Goal: Information Seeking & Learning: Get advice/opinions

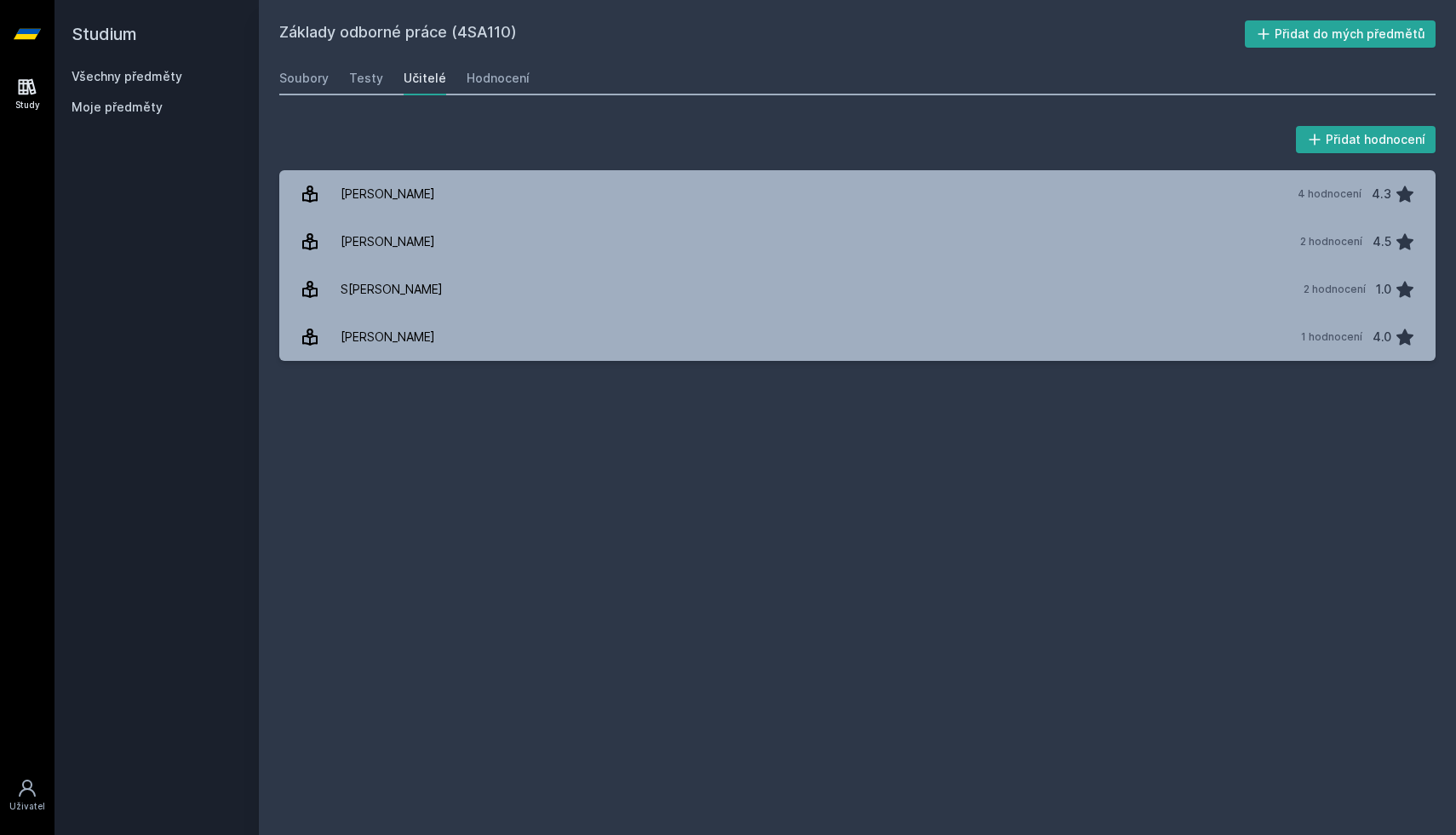
click at [166, 76] on link "Všechny předměty" at bounding box center [126, 76] width 111 height 14
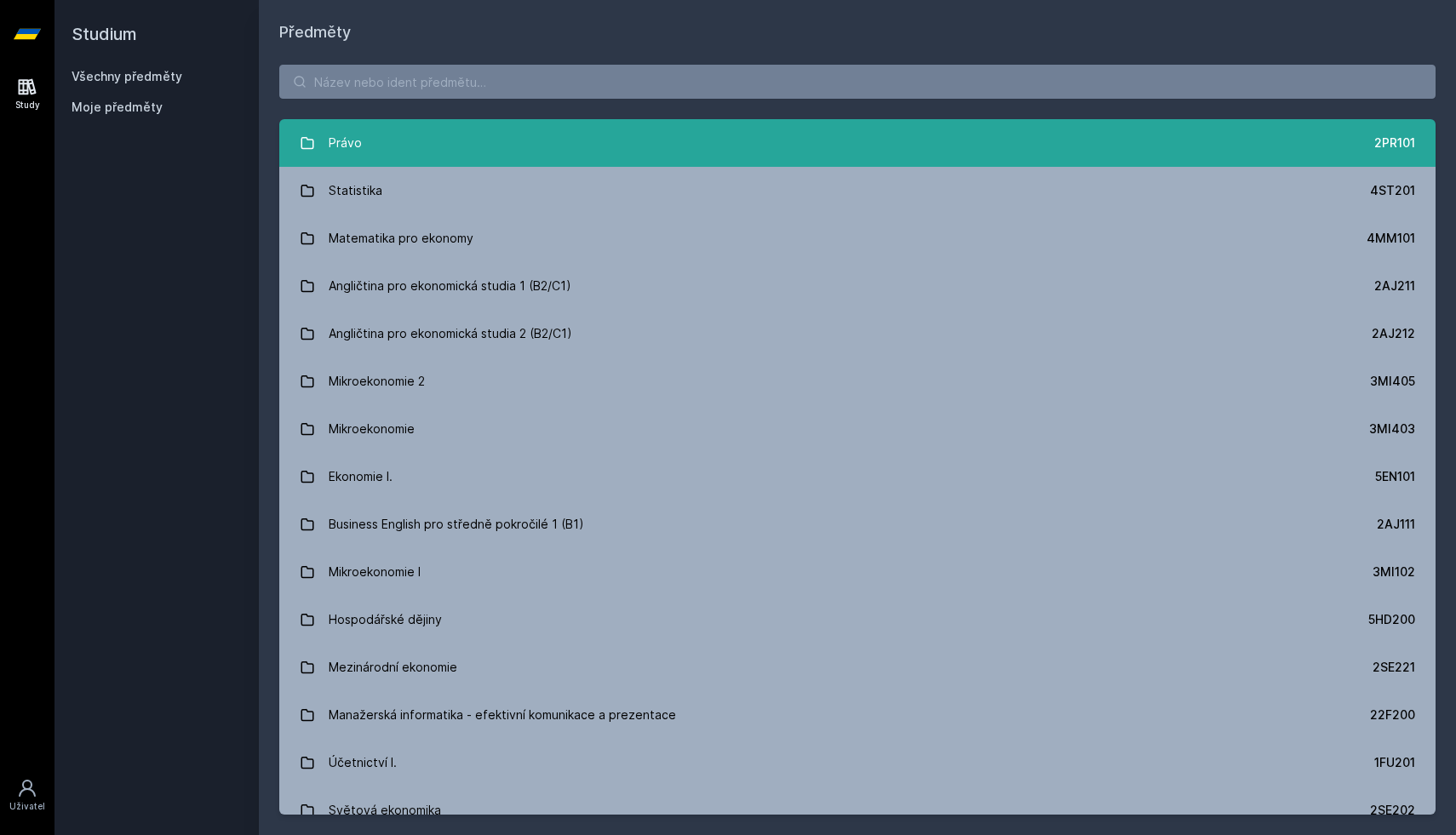
click at [371, 147] on link "Právo 2PR101" at bounding box center [857, 142] width 1156 height 48
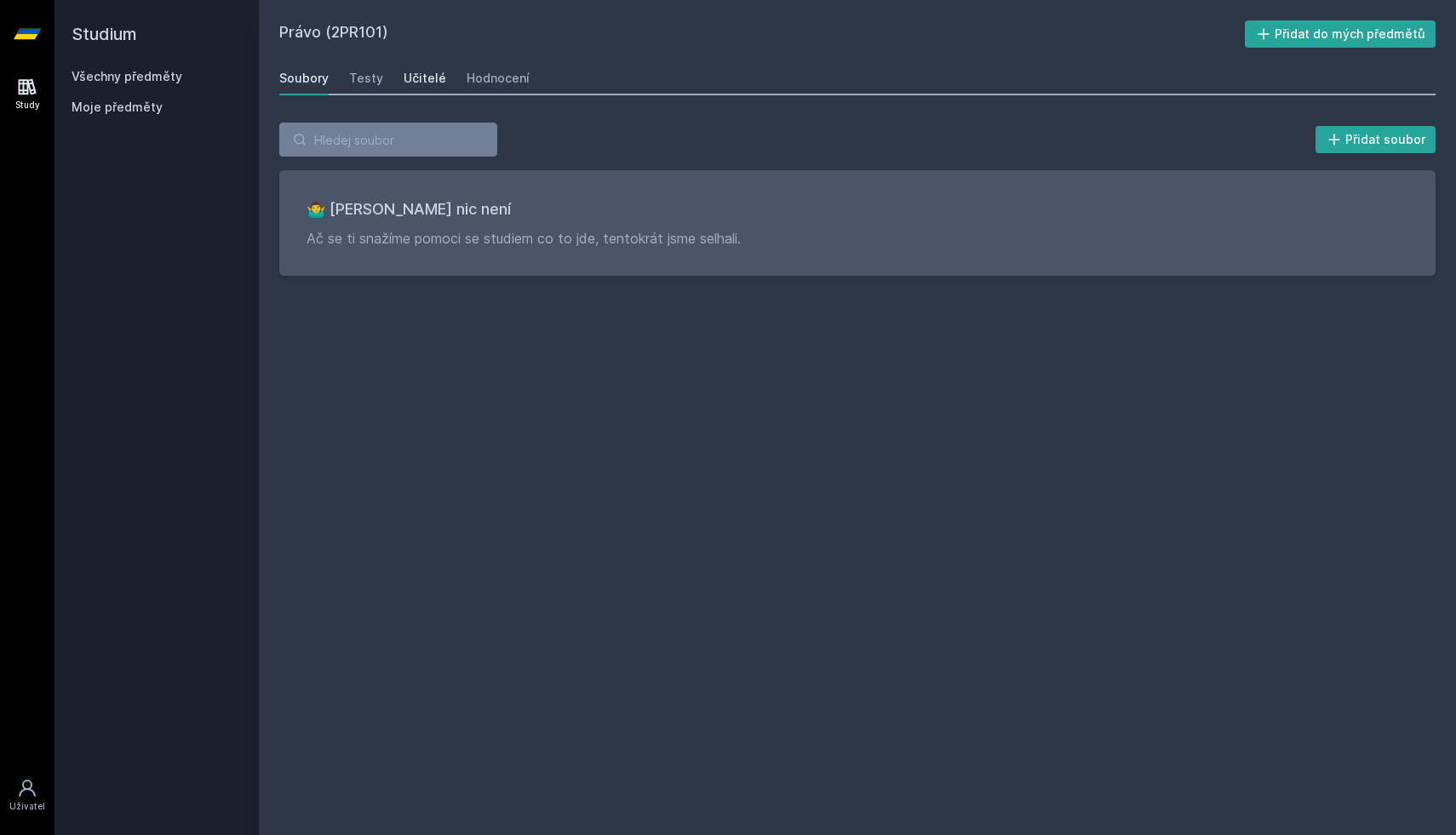
click at [423, 87] on link "Učitelé" at bounding box center [424, 78] width 42 height 34
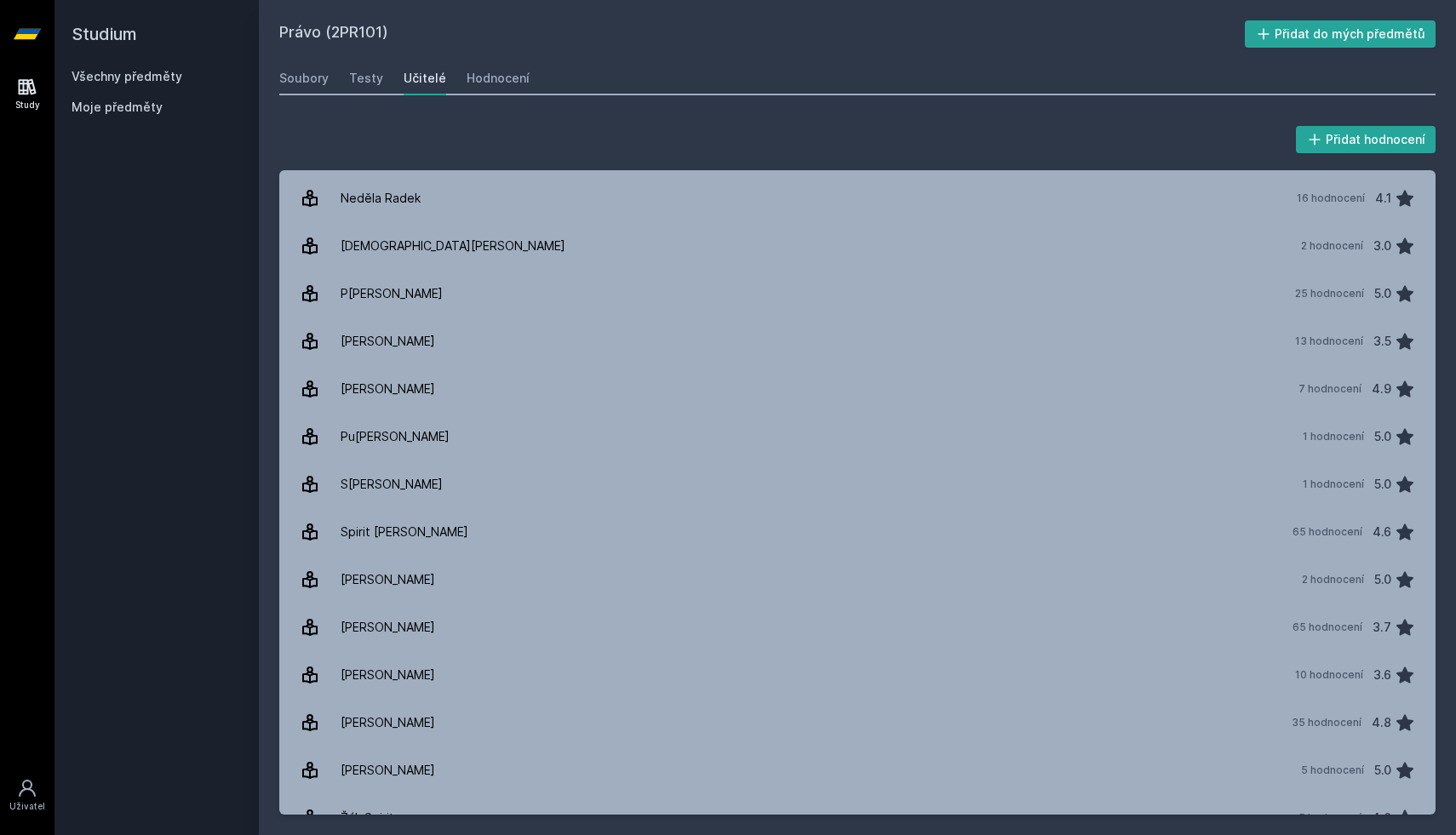
scroll to position [995, 0]
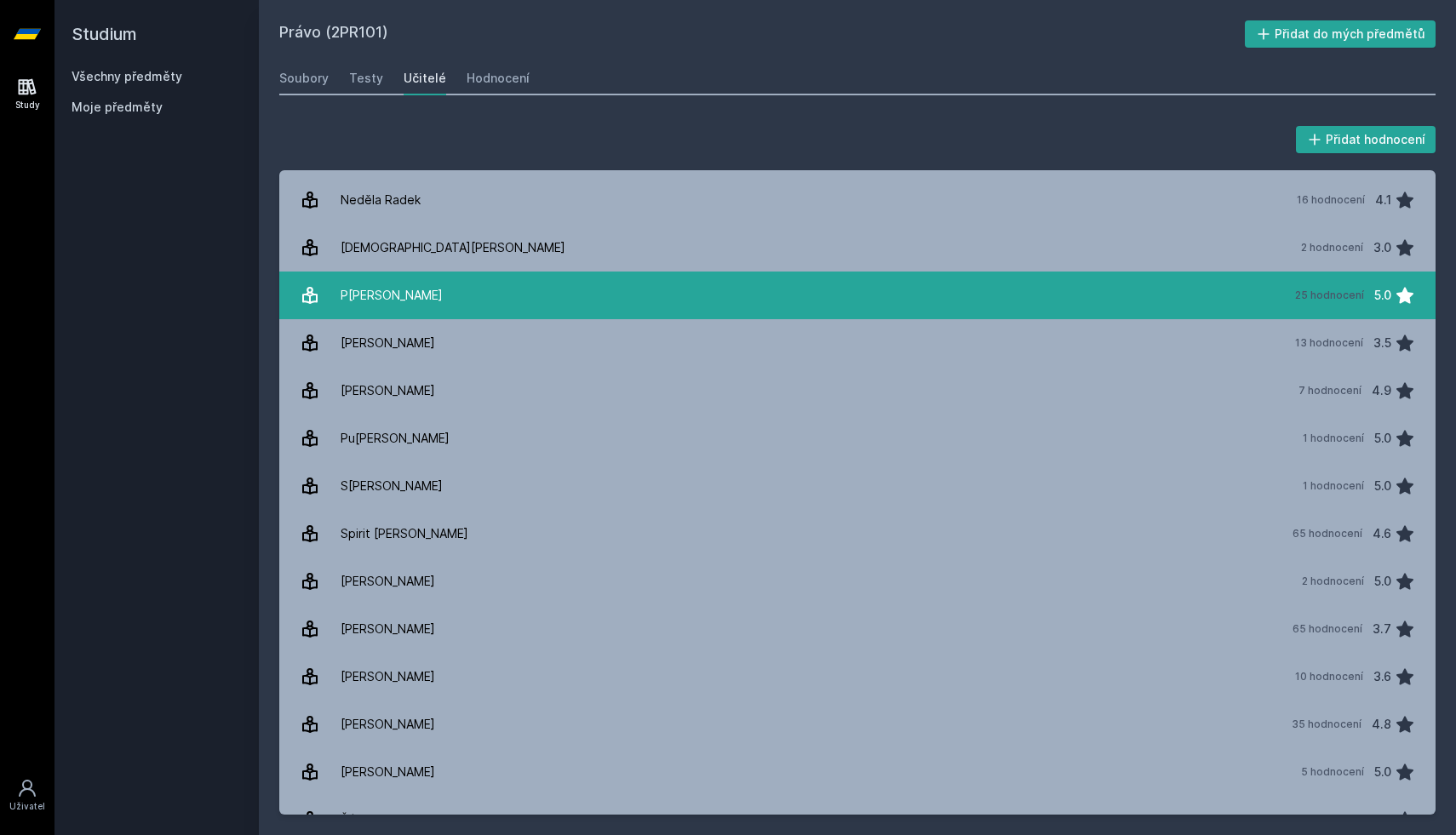
click at [435, 297] on link "[PERSON_NAME] 25 hodnocení 5.0" at bounding box center [857, 295] width 1156 height 48
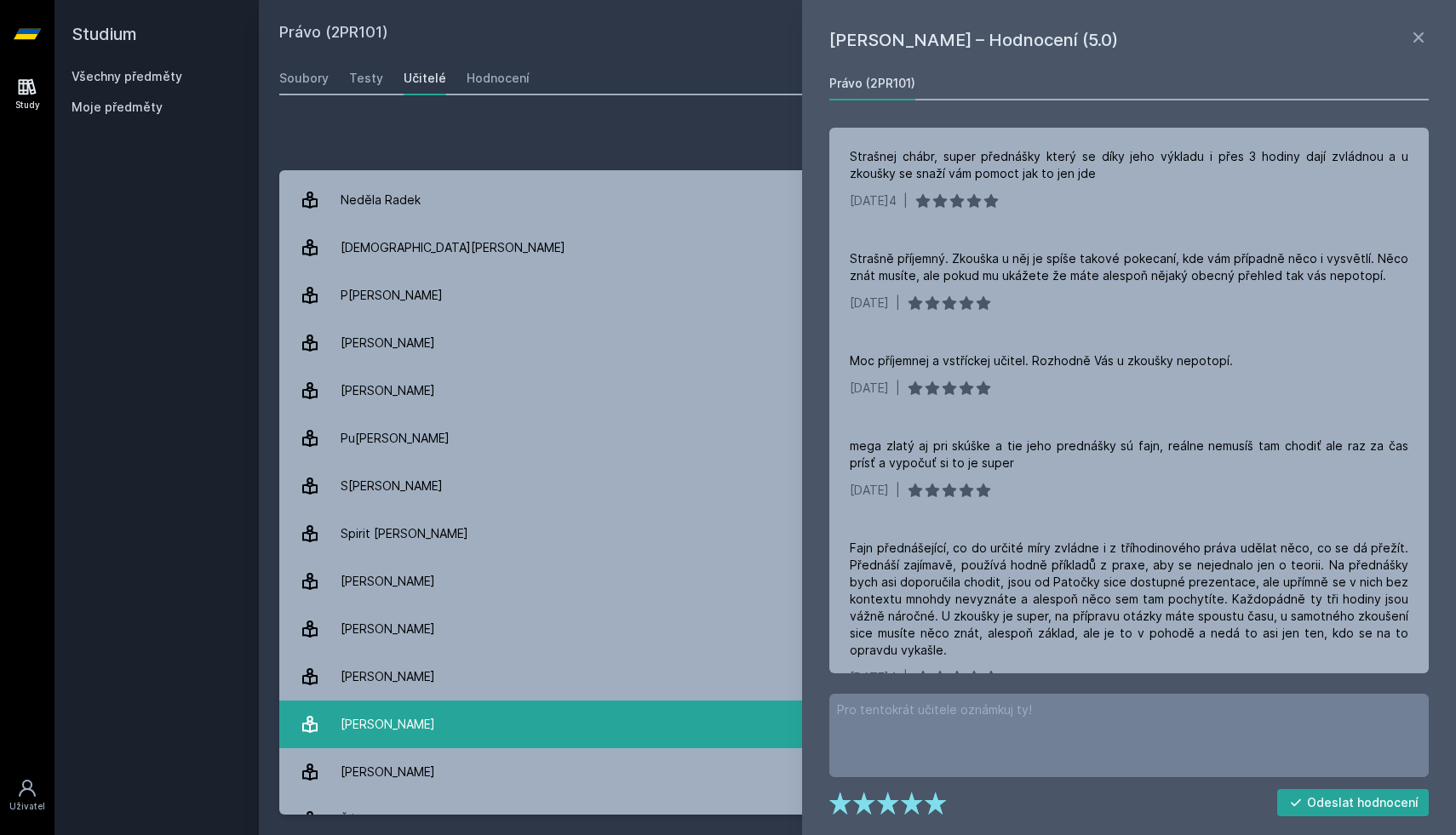
click at [491, 723] on link "[PERSON_NAME] 35 hodnocení 4.8" at bounding box center [857, 724] width 1156 height 48
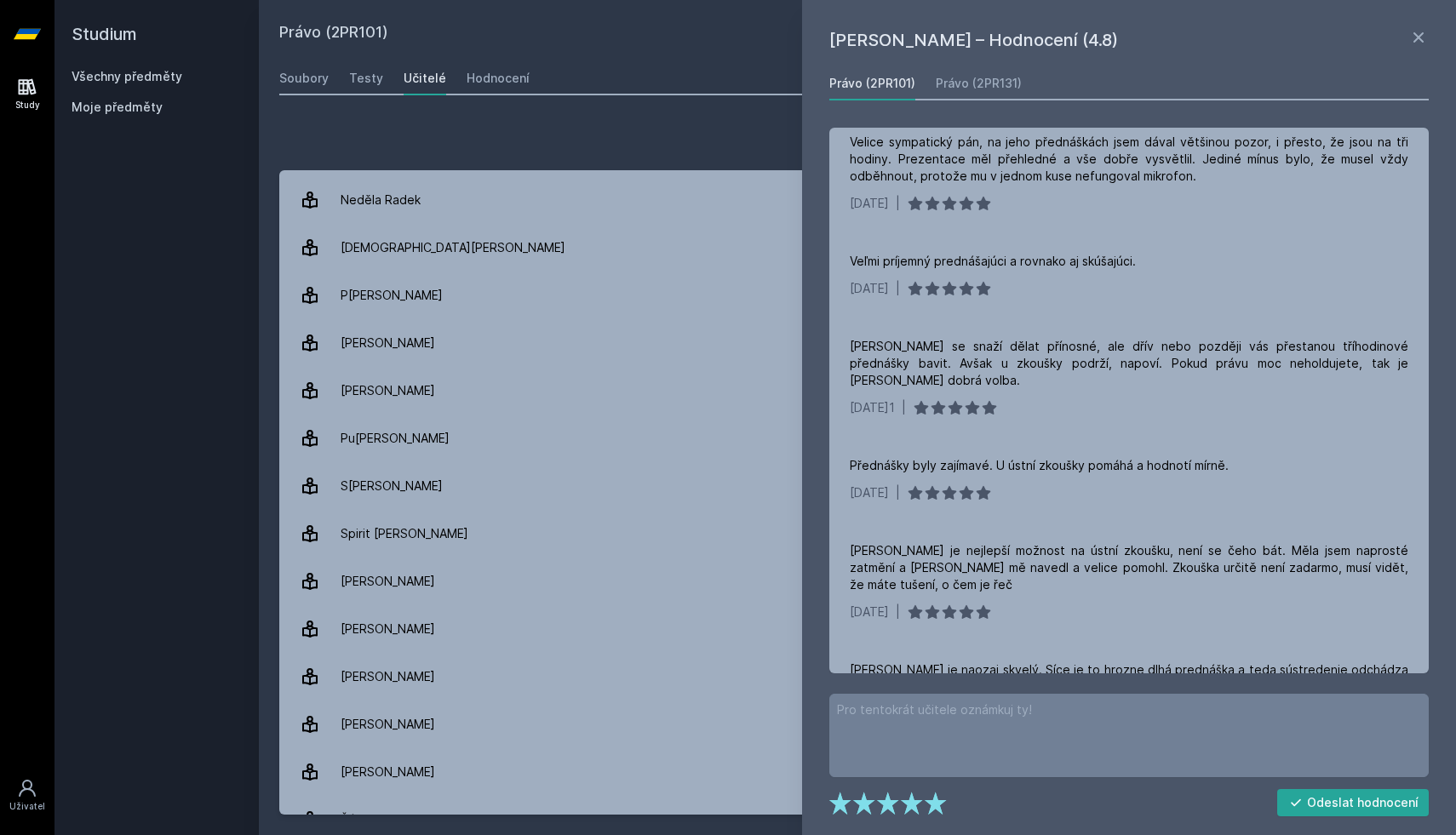
scroll to position [1030, 0]
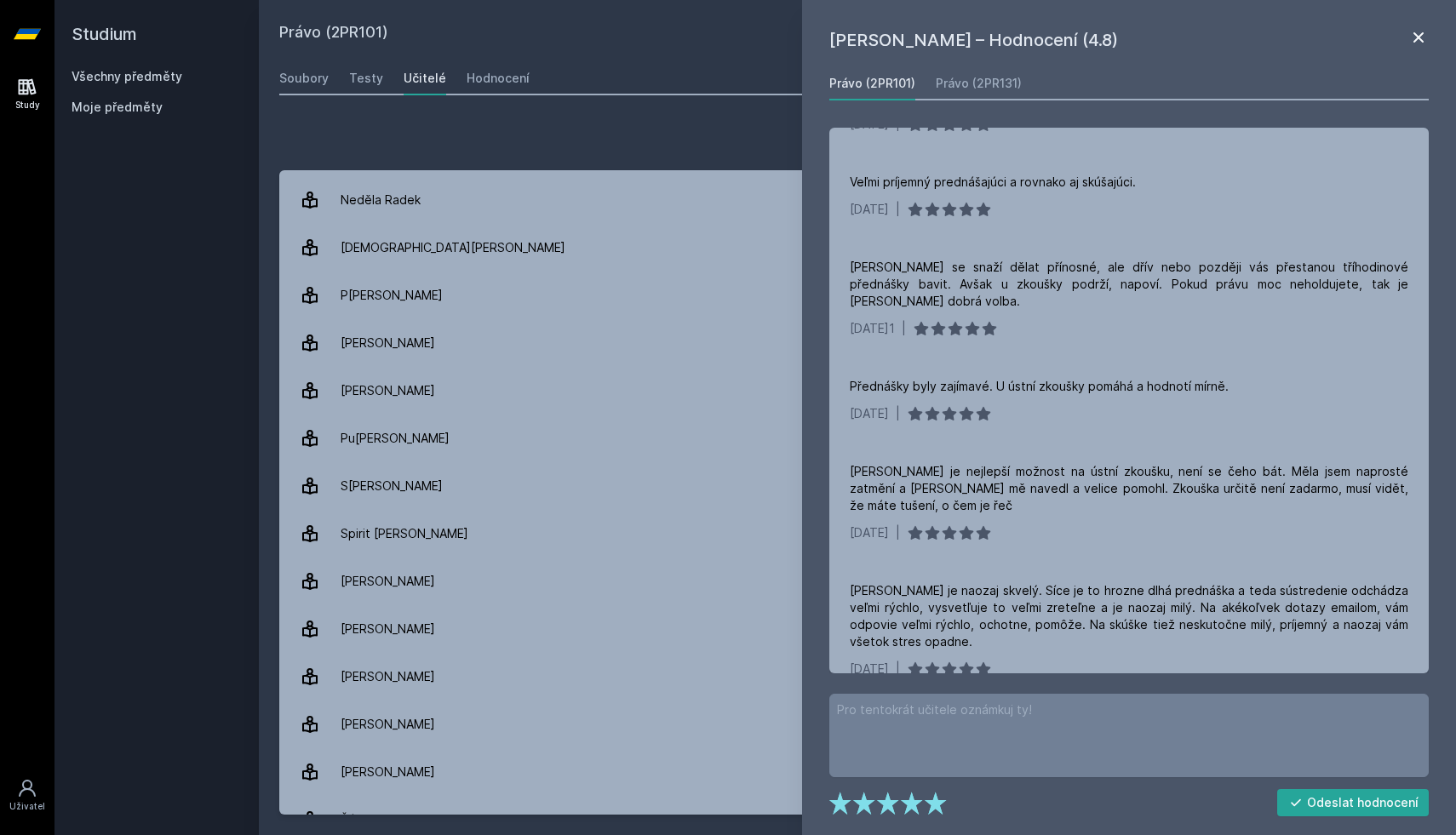
click at [1413, 37] on icon at bounding box center [1418, 37] width 21 height 21
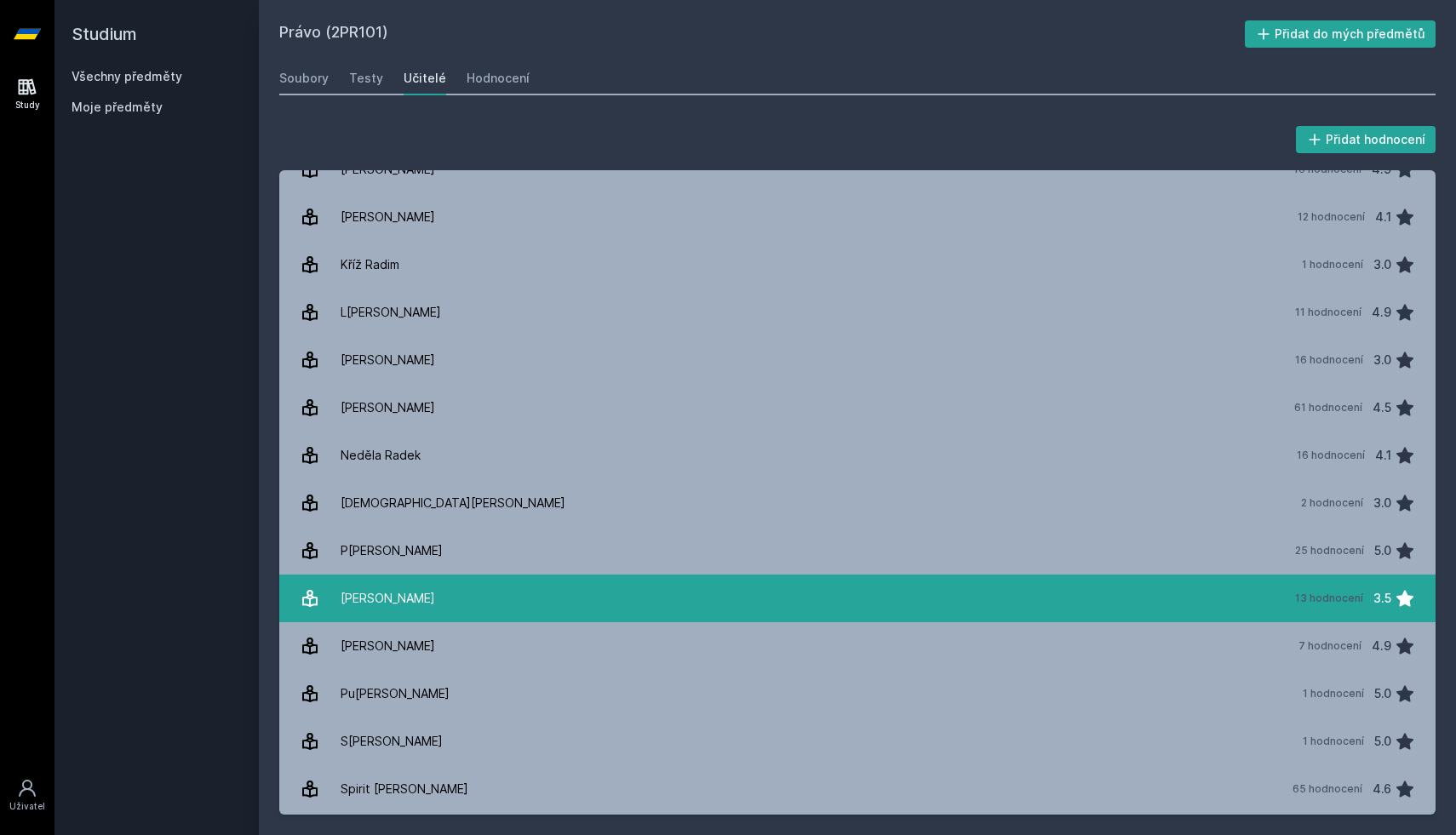
scroll to position [737, 0]
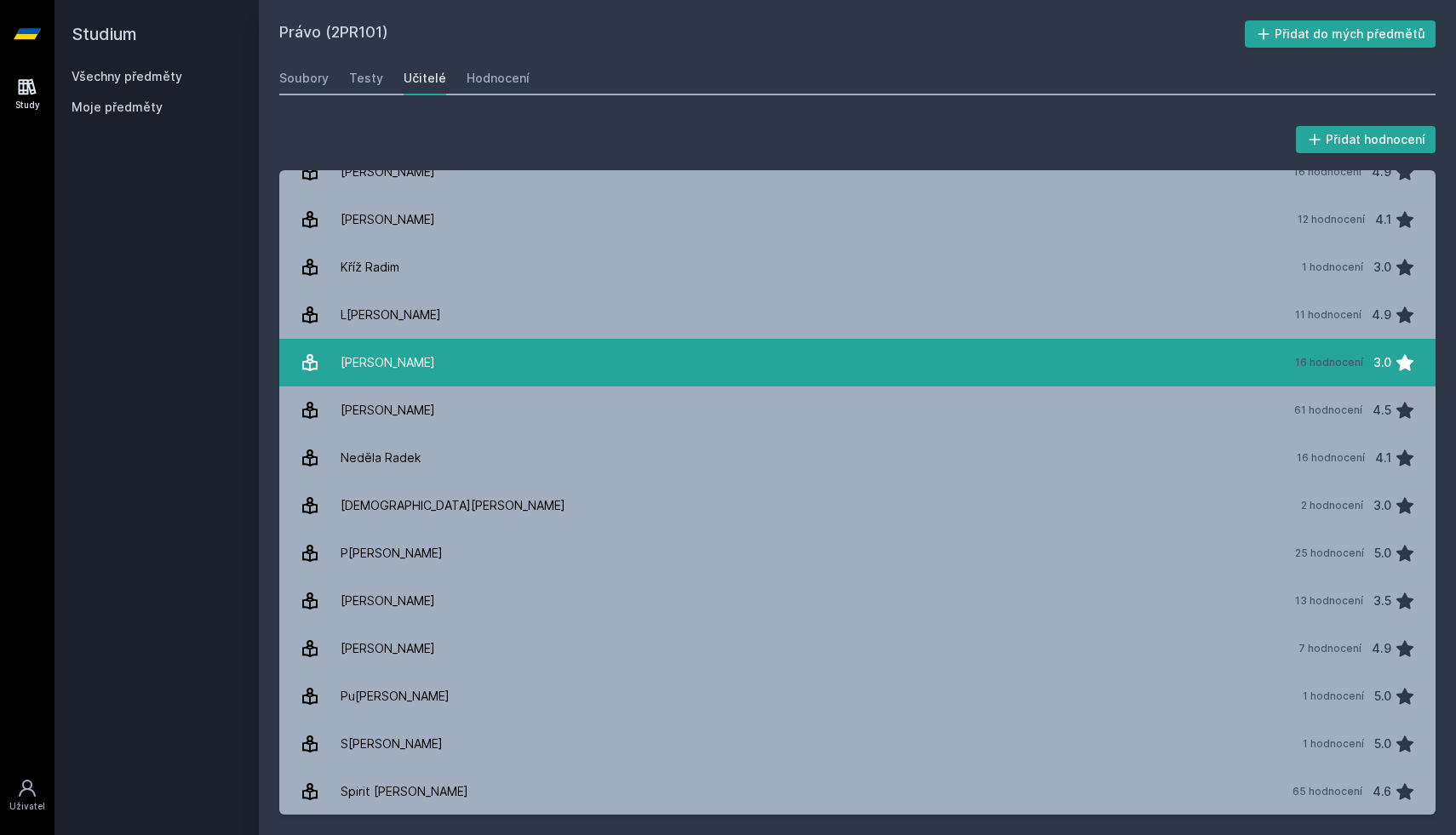
click at [925, 361] on link "M[PERSON_NAME] 16 hodnocení 3.0" at bounding box center [857, 363] width 1156 height 48
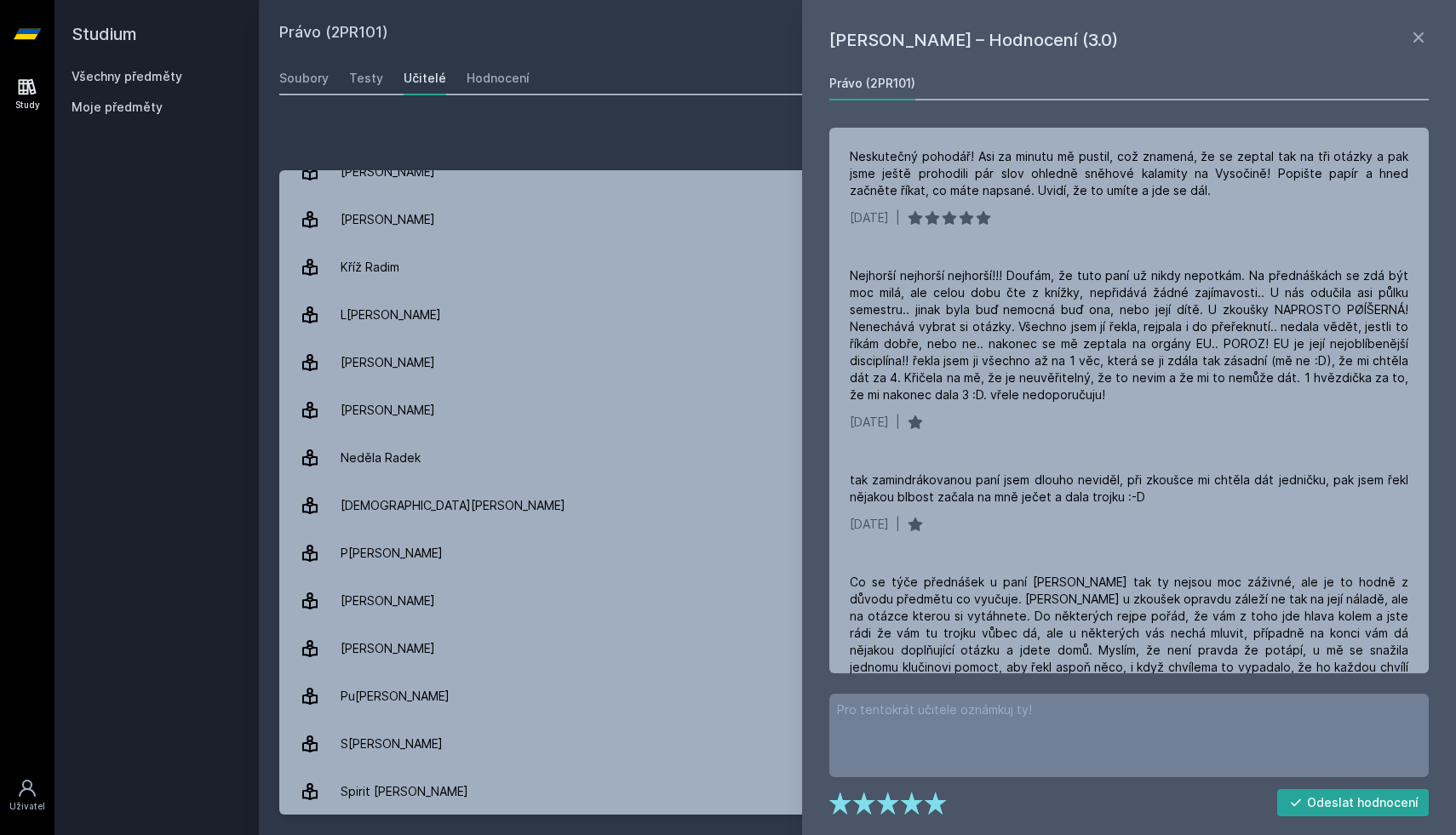
click at [579, 48] on div "Právo (2PR101) Přidat do mých předmětů [GEOGRAPHIC_DATA] Testy Učitelé Hodnocen…" at bounding box center [857, 418] width 1156 height 795
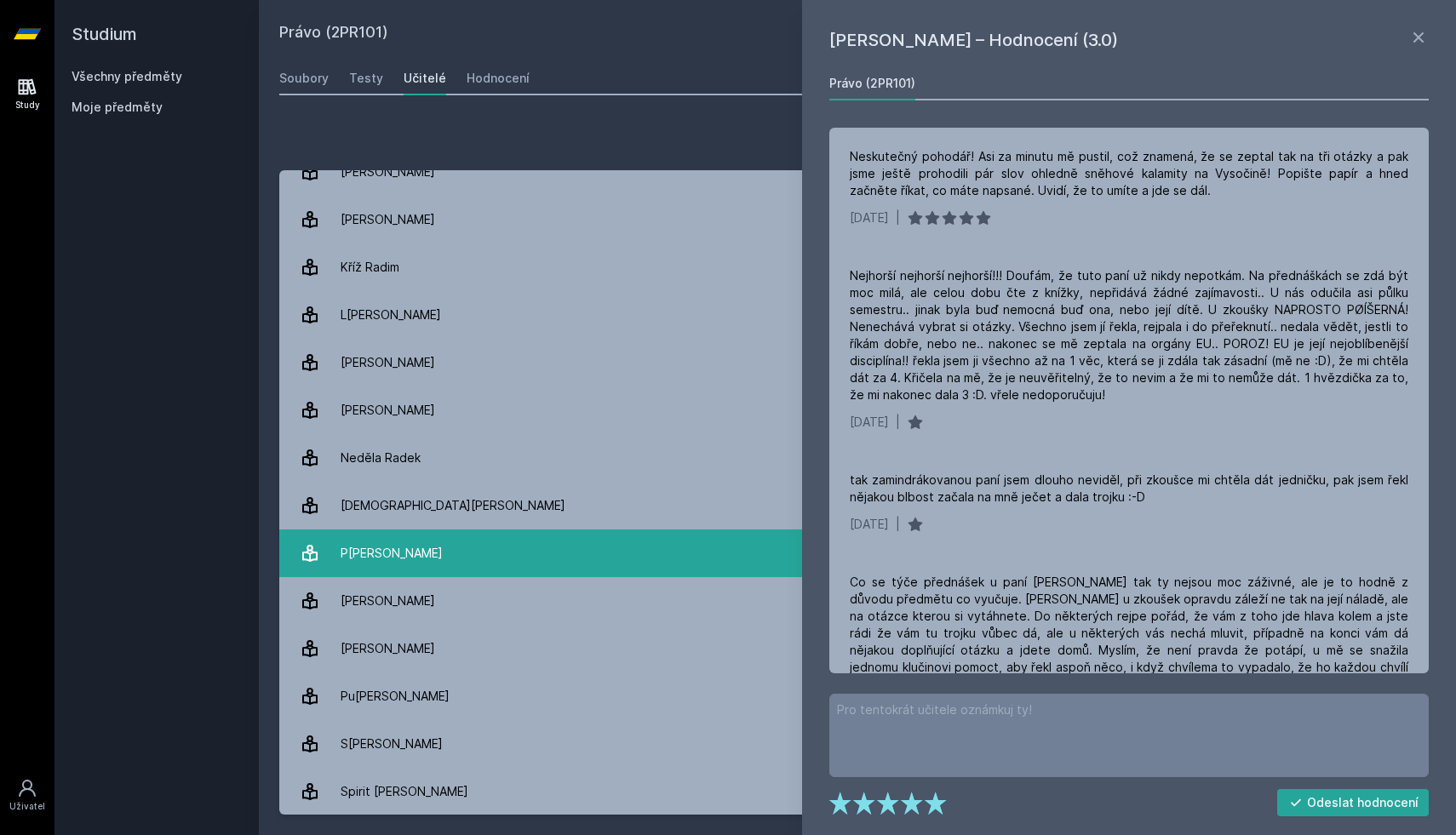
click at [512, 570] on link "[PERSON_NAME] 25 hodnocení 5.0" at bounding box center [857, 552] width 1156 height 48
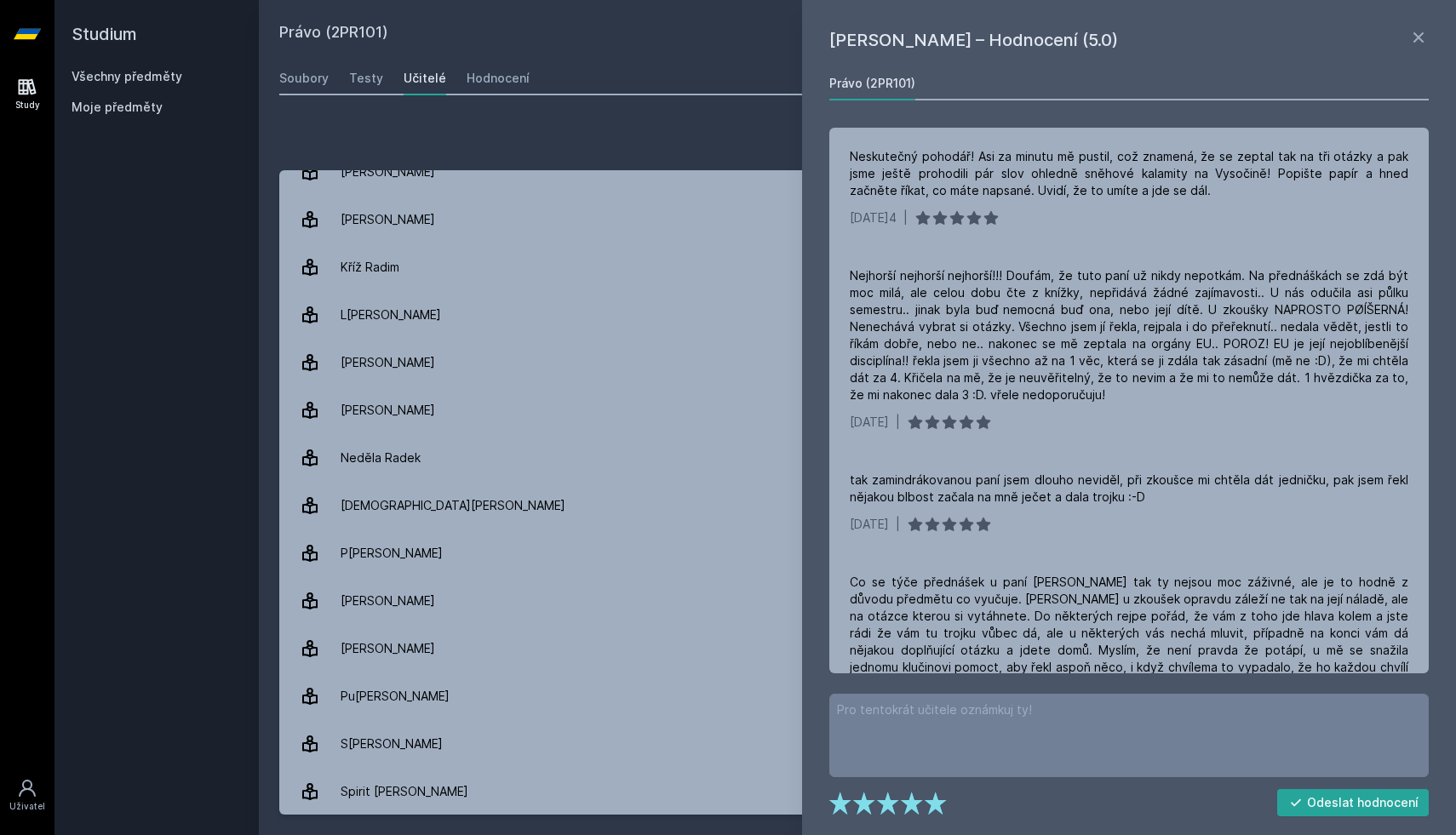
click at [1424, 48] on link at bounding box center [1418, 40] width 21 height 25
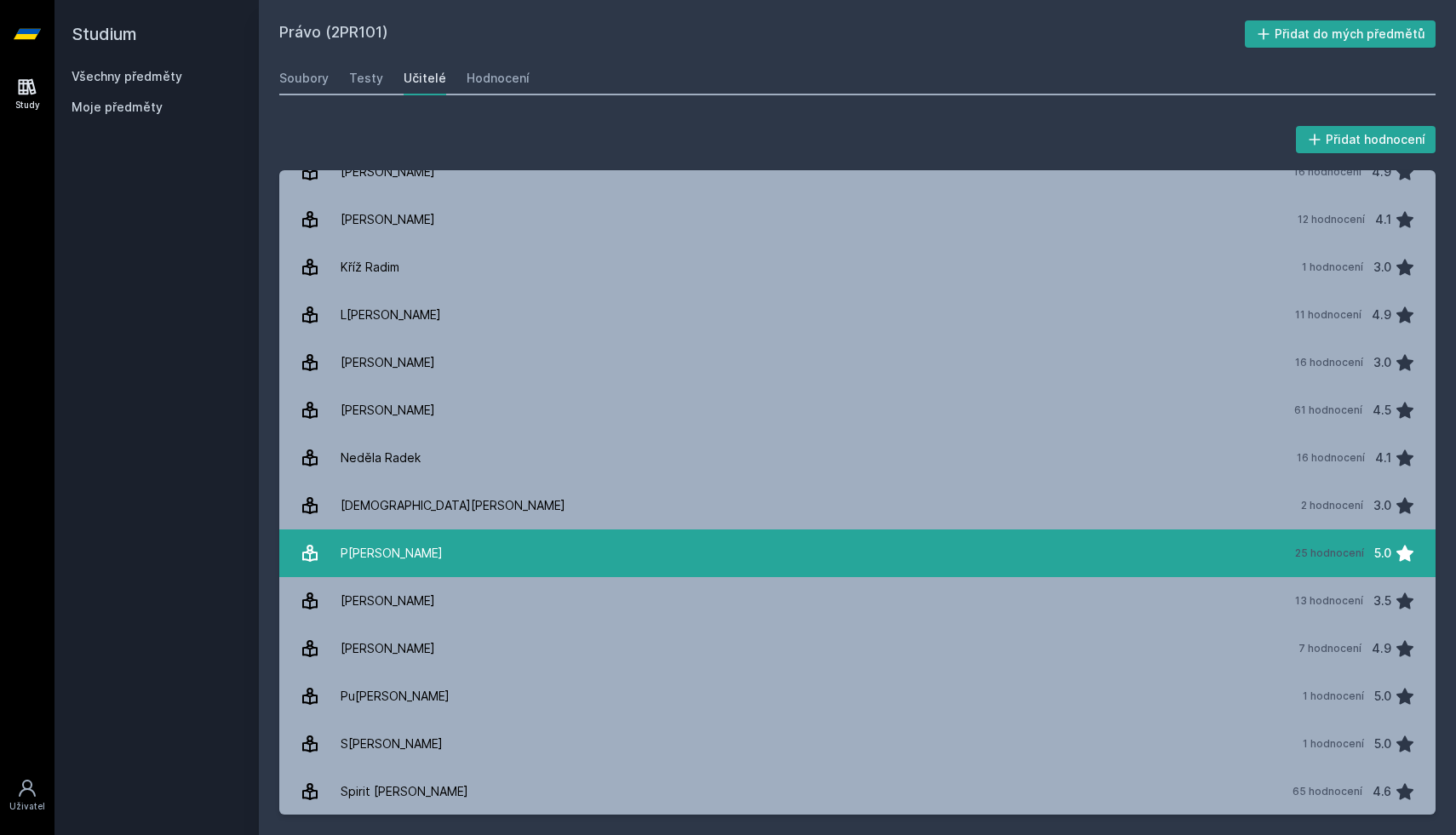
click at [719, 537] on link "[PERSON_NAME] 25 hodnocení 5.0" at bounding box center [857, 552] width 1156 height 48
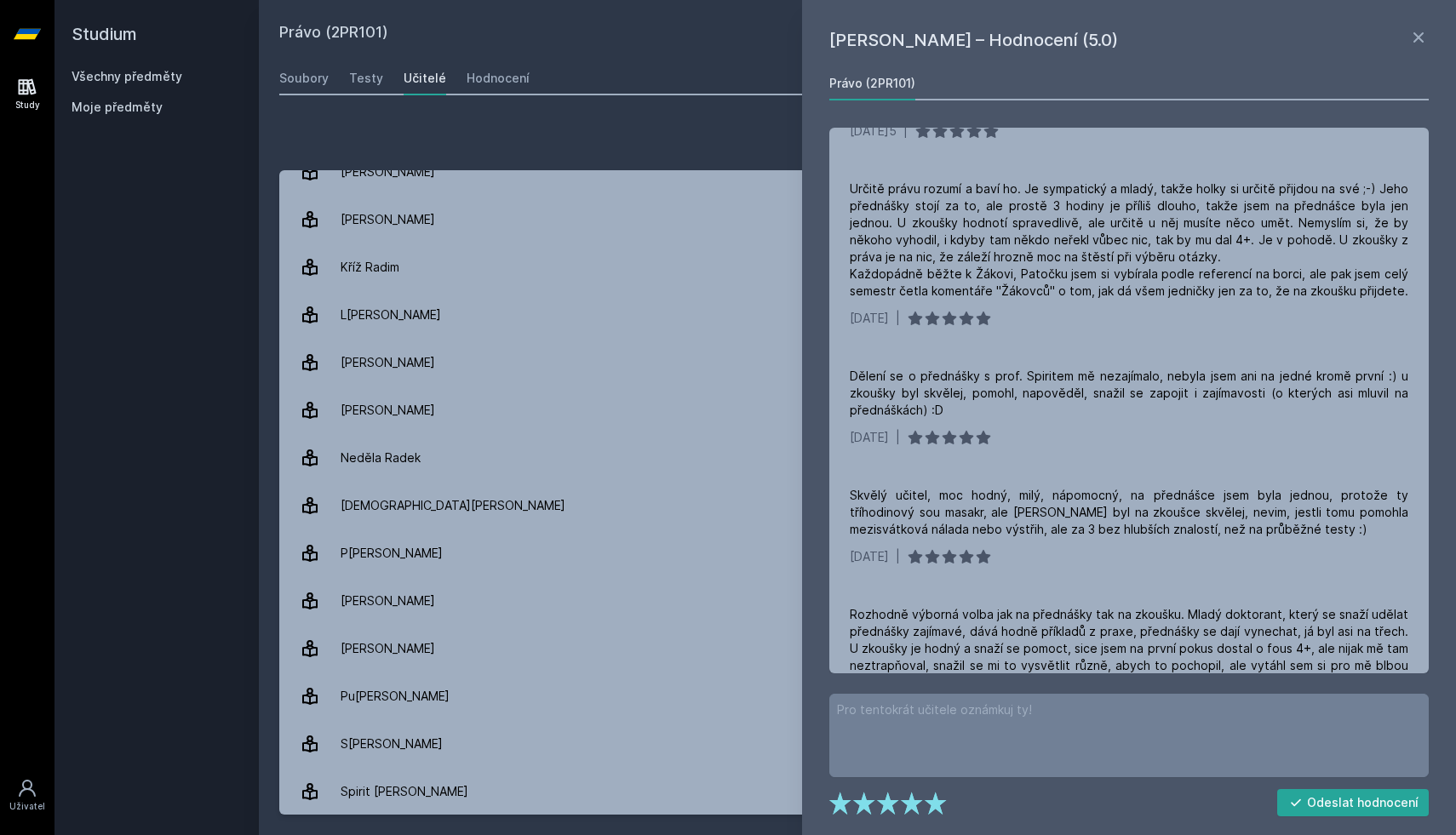
scroll to position [807, 0]
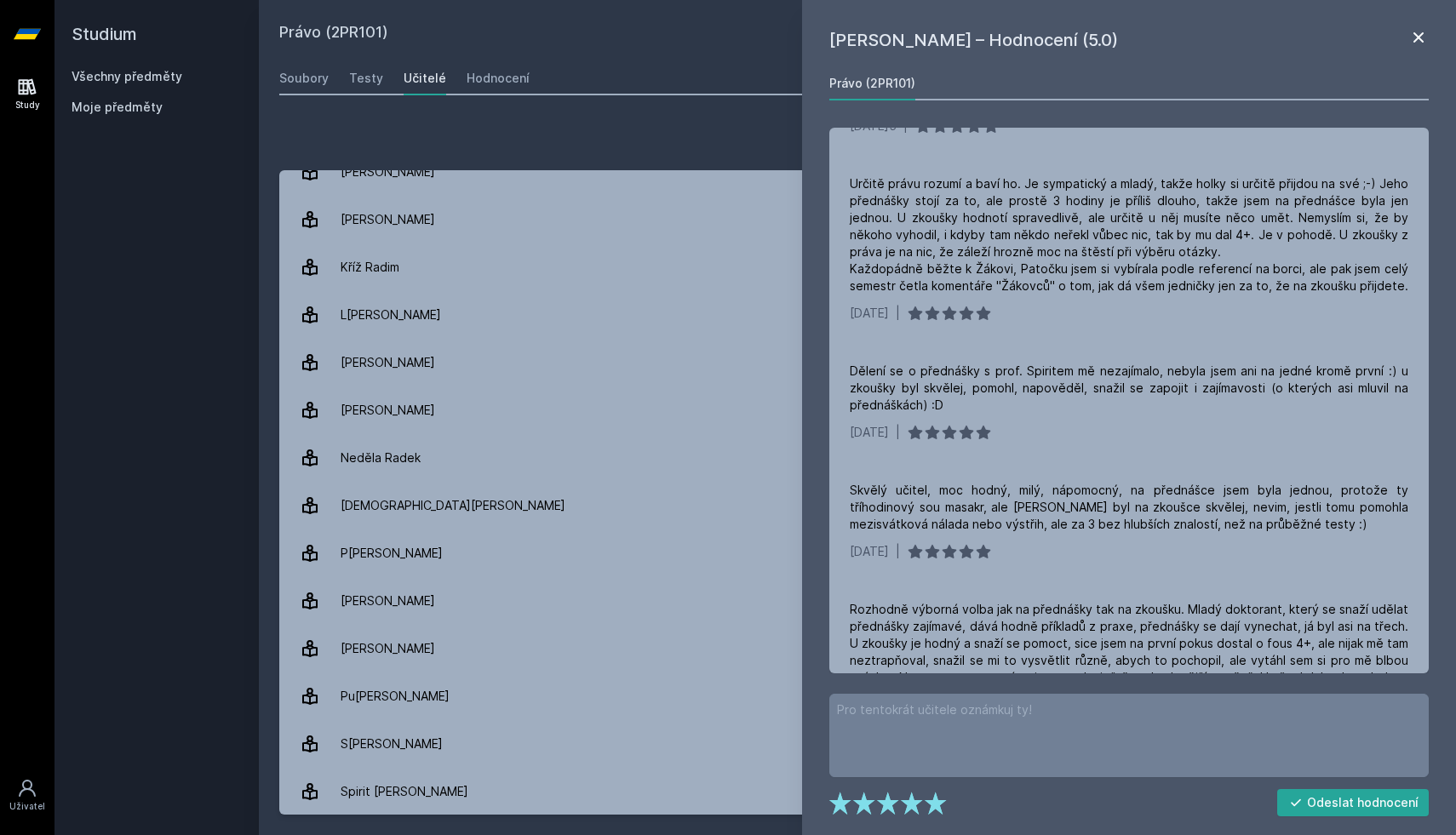
click at [1423, 40] on icon at bounding box center [1418, 37] width 21 height 21
